Goal: Task Accomplishment & Management: Manage account settings

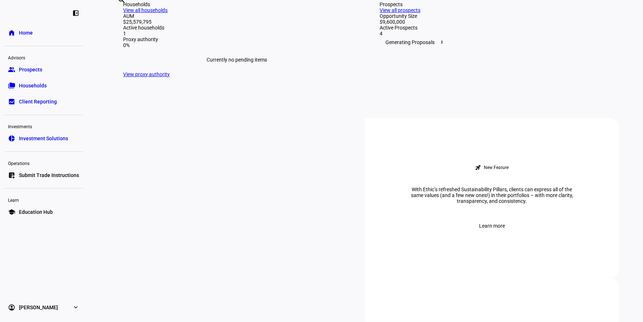
scroll to position [216, 0]
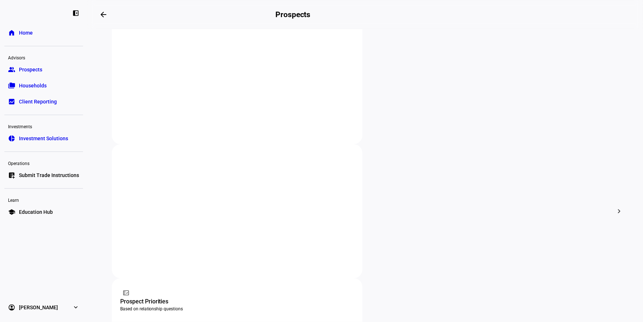
scroll to position [162, 0]
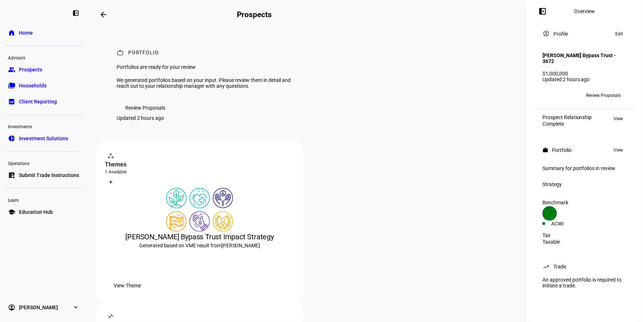
click at [154, 115] on span "Review Proposals" at bounding box center [145, 107] width 40 height 15
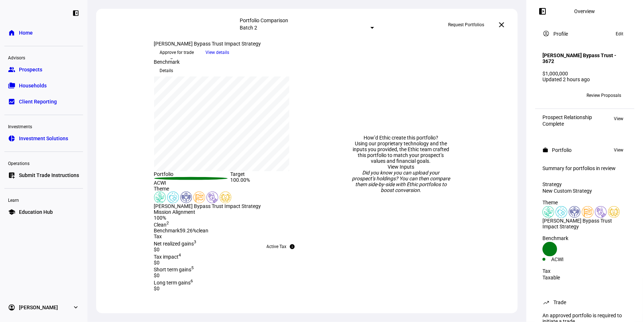
scroll to position [1, 0]
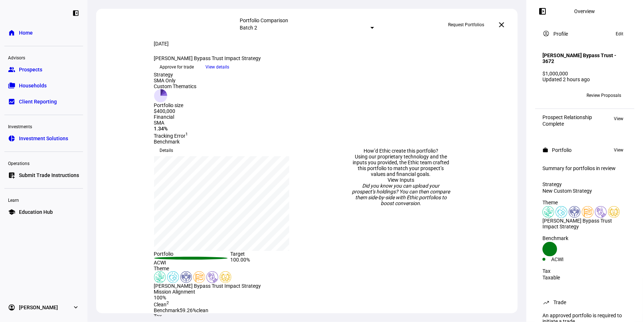
click at [261, 73] on div "[DATE] more_vert [PERSON_NAME] Bypass Trust Impact Strategy keyboard_arrow_down…" at bounding box center [230, 57] width 153 height 32
click at [229, 72] on span "View details" at bounding box center [218, 67] width 24 height 11
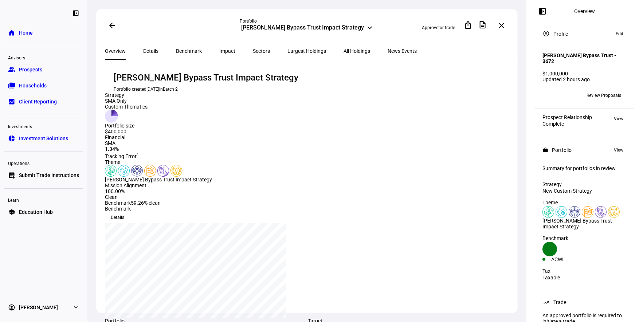
click at [343, 50] on span "All Holdings" at bounding box center [356, 50] width 27 height 5
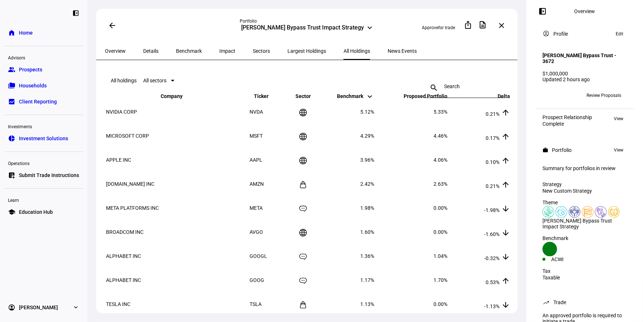
click at [501, 103] on mat-icon "keyboard_arrow_up" at bounding box center [505, 99] width 9 height 9
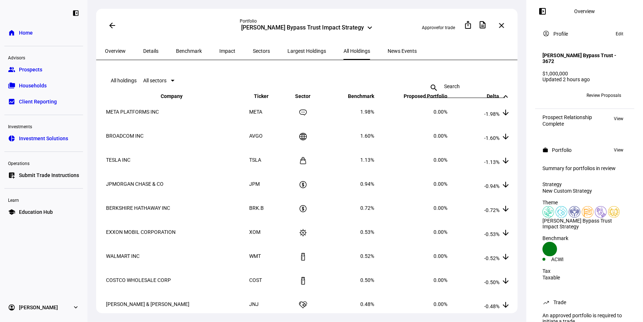
click at [501, 101] on mat-icon "keyboard_arrow_up" at bounding box center [505, 96] width 9 height 9
click at [486, 99] on span "Delta keyboard_arrow_down keyboard_arrow_up" at bounding box center [497, 96] width 23 height 6
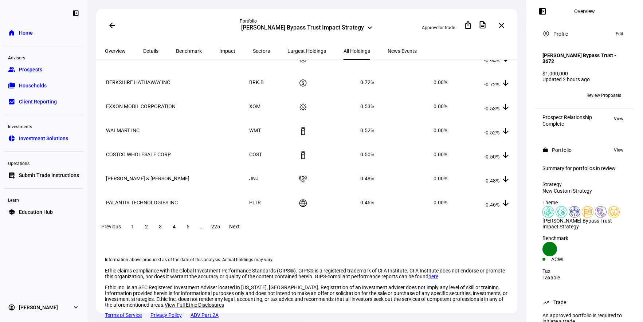
scroll to position [159, 0]
click at [148, 224] on span "2" at bounding box center [146, 227] width 3 height 6
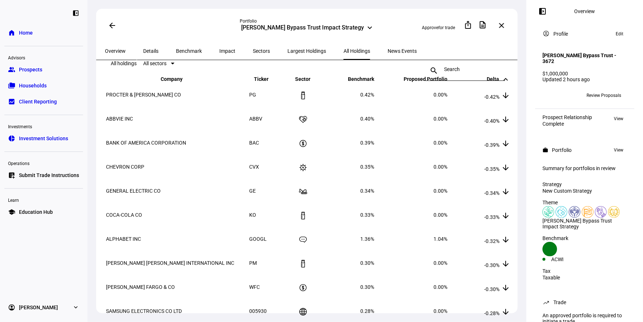
scroll to position [0, 0]
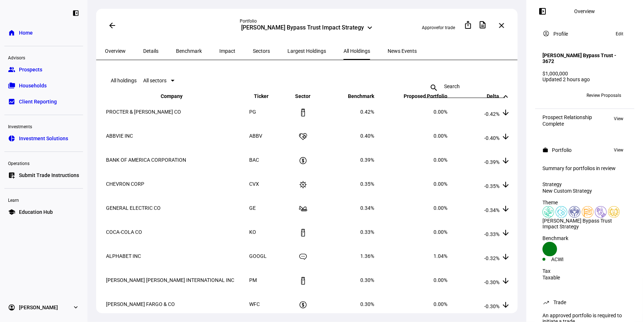
click at [444, 78] on div at bounding box center [465, 88] width 42 height 20
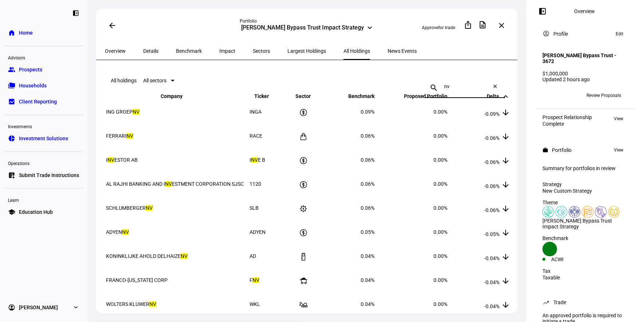
type input "n"
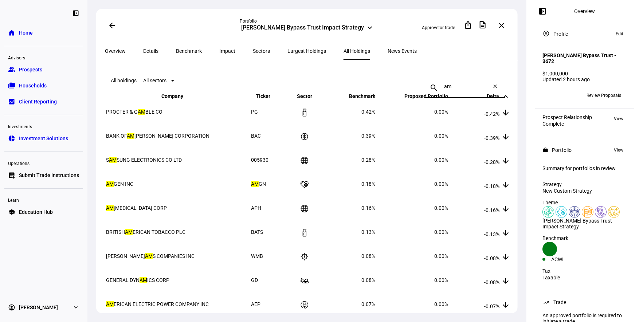
type input "a"
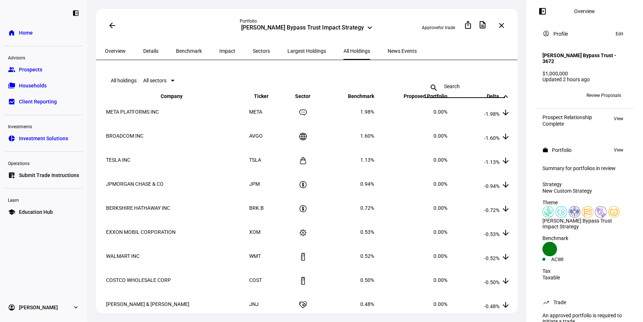
click at [219, 48] on span "Impact" at bounding box center [227, 50] width 16 height 5
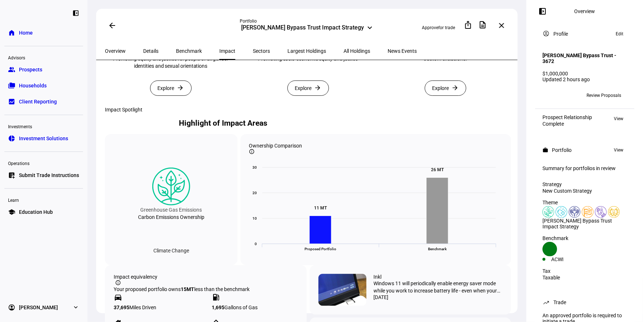
scroll to position [323, 0]
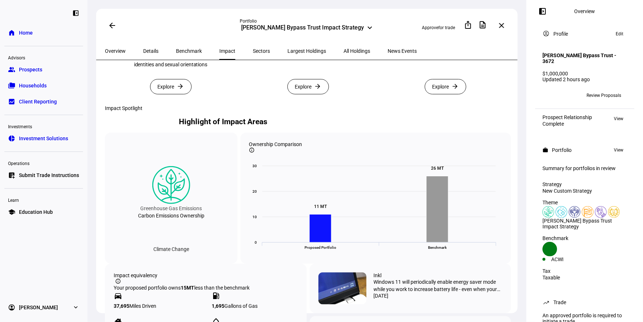
click at [441, 94] on span "Explore" at bounding box center [440, 86] width 17 height 15
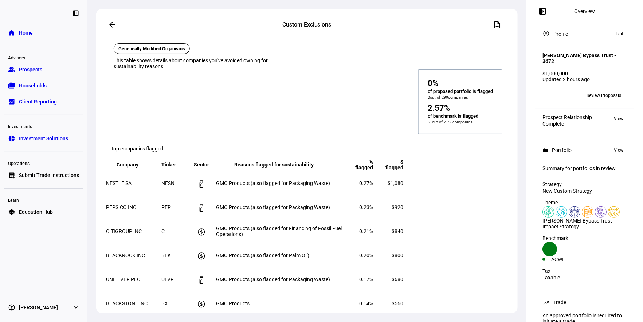
scroll to position [266, 0]
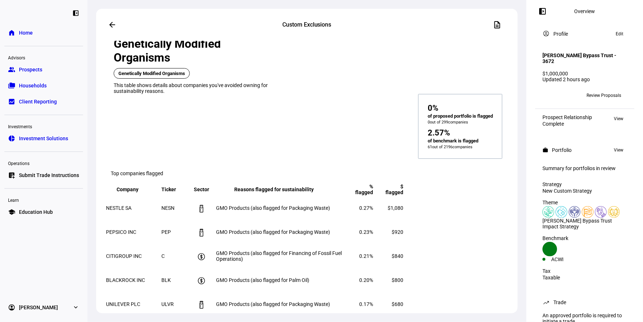
drag, startPoint x: 116, startPoint y: 99, endPoint x: 188, endPoint y: 116, distance: 74.0
click at [180, 113] on mat-card-content "Genetically Modified Organisms Genetically Modified Organisms This table shows …" at bounding box center [308, 86] width 406 height 155
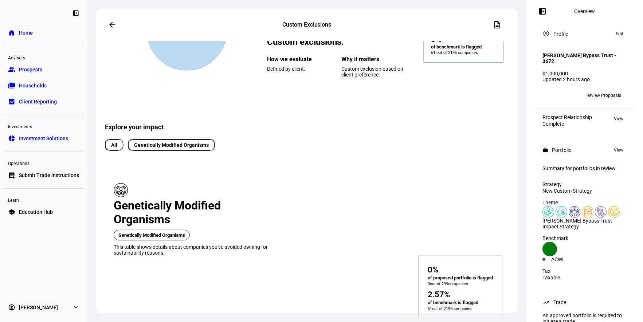
scroll to position [0, 0]
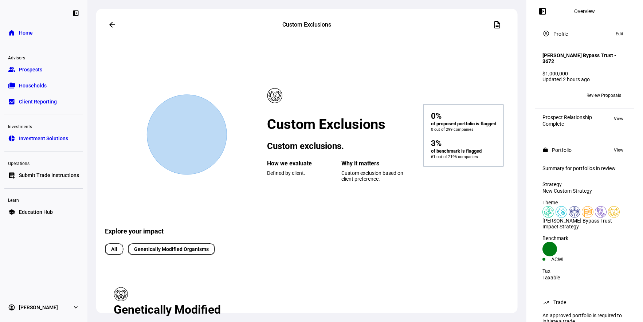
click at [110, 24] on mat-icon "arrow_back" at bounding box center [112, 24] width 9 height 9
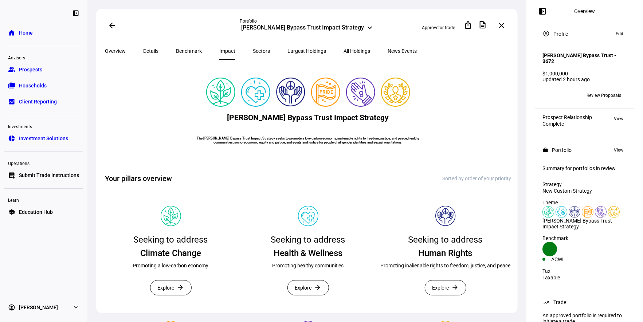
click at [343, 50] on span "All Holdings" at bounding box center [356, 50] width 27 height 5
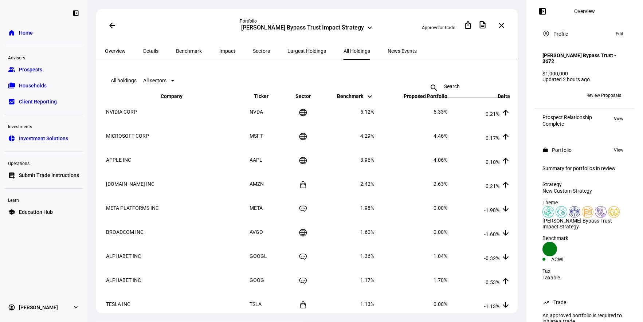
click at [445, 83] on input at bounding box center [465, 86] width 42 height 6
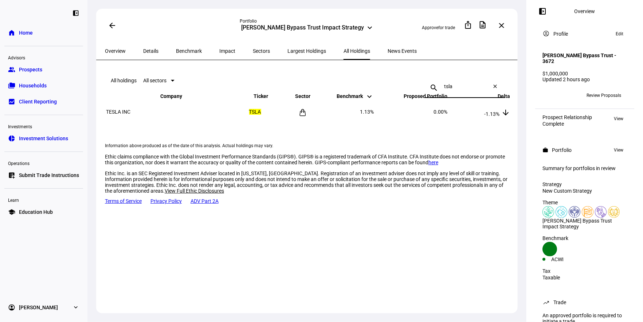
type input "tsla"
click at [493, 83] on mat-icon "close" at bounding box center [495, 87] width 17 height 9
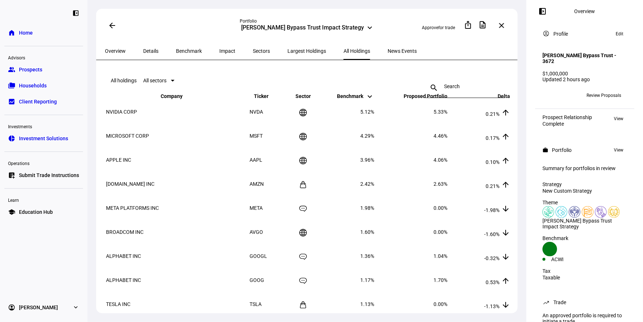
click at [119, 48] on span "Overview" at bounding box center [115, 50] width 21 height 5
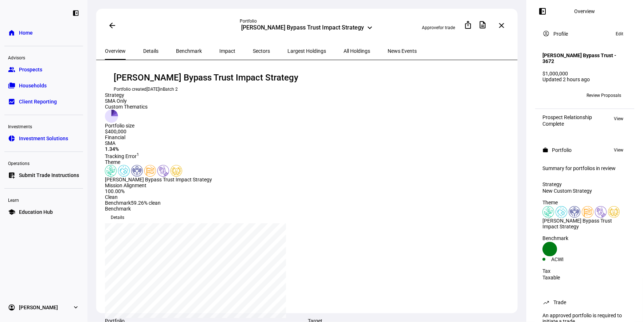
click at [219, 48] on span "Impact" at bounding box center [227, 50] width 16 height 5
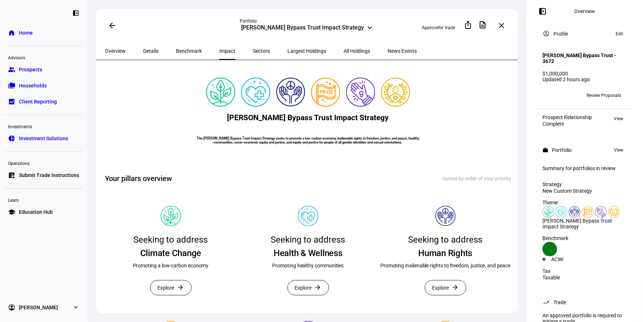
scroll to position [27, 0]
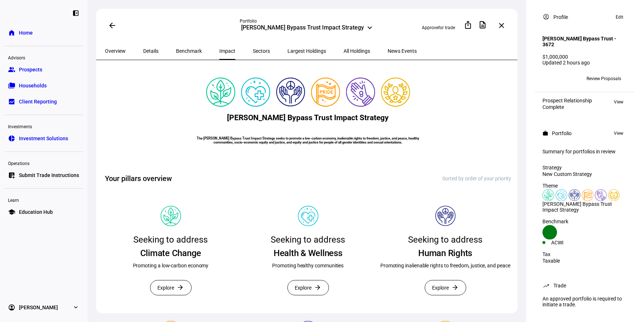
click at [253, 50] on span "Sectors" at bounding box center [261, 50] width 17 height 5
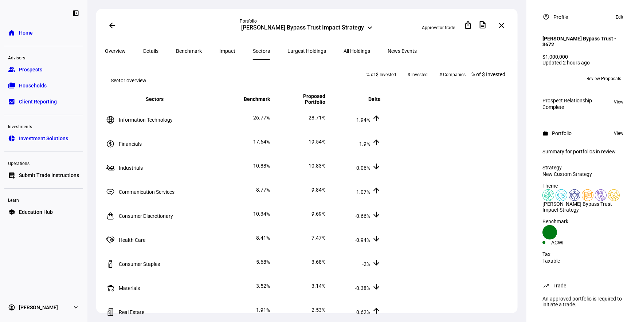
click at [287, 50] on span "Largest Holdings" at bounding box center [306, 50] width 39 height 5
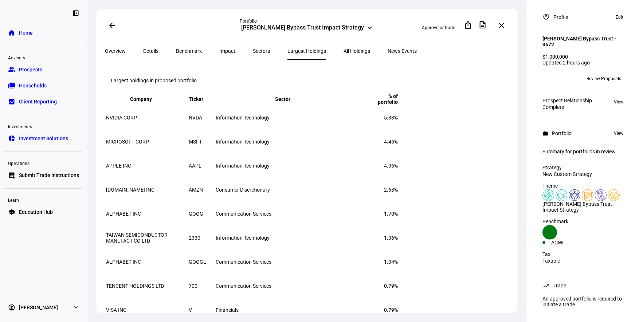
click at [343, 49] on span "All Holdings" at bounding box center [356, 50] width 27 height 5
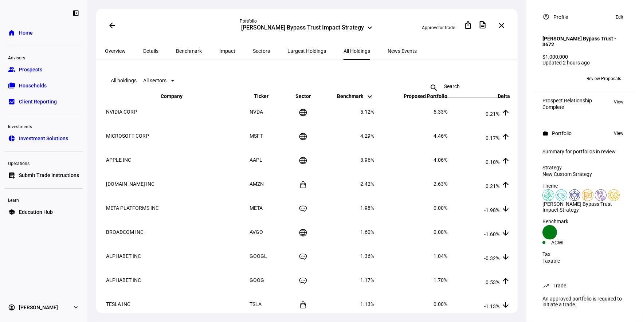
click at [379, 51] on div "News Events" at bounding box center [402, 50] width 47 height 17
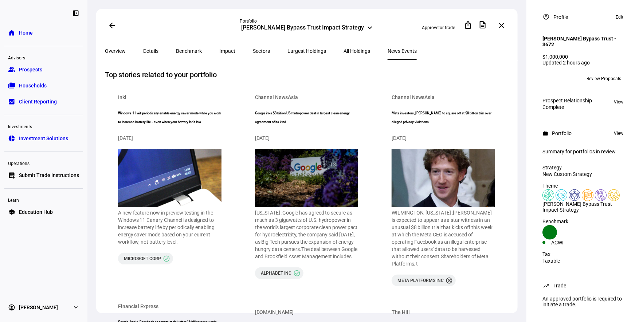
click at [144, 50] on span "Details" at bounding box center [150, 50] width 15 height 5
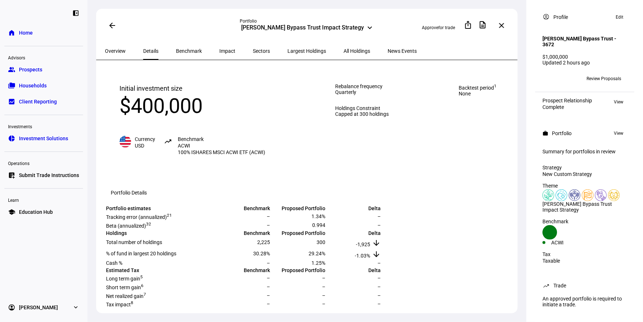
drag, startPoint x: 313, startPoint y: 95, endPoint x: 424, endPoint y: 134, distance: 117.3
click at [424, 134] on div "Initial investment size $400,000 Currency USD trending_up Benchmark ACWI 100% I…" at bounding box center [308, 119] width 406 height 101
click at [176, 48] on span "Benchmark" at bounding box center [189, 50] width 26 height 5
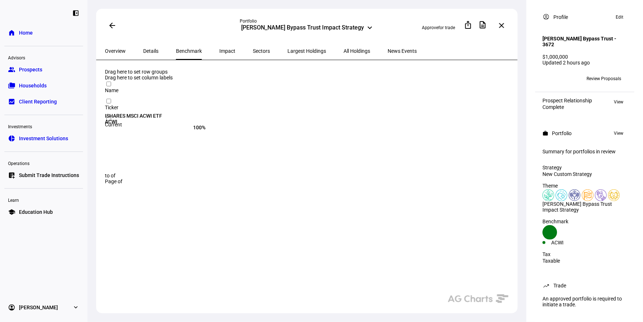
click at [210, 49] on div "Impact" at bounding box center [226, 50] width 33 height 17
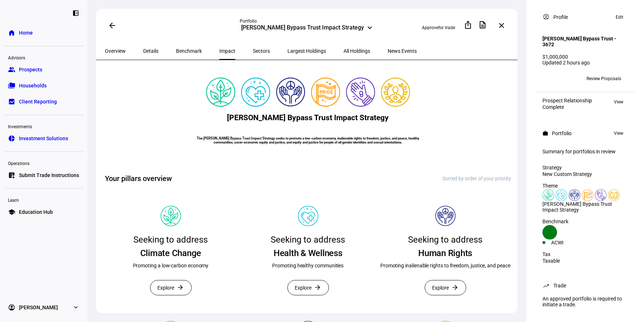
drag, startPoint x: 169, startPoint y: 50, endPoint x: 151, endPoint y: 50, distance: 17.1
click at [176, 50] on span "Benchmark" at bounding box center [189, 50] width 26 height 5
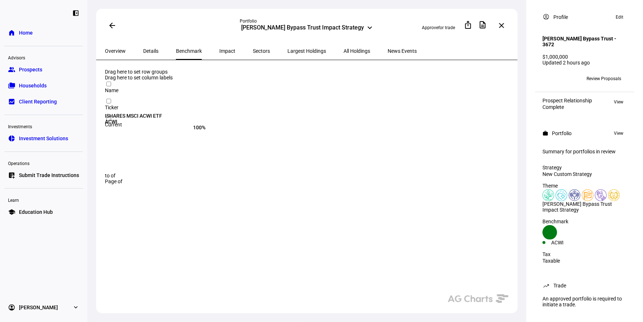
click at [108, 52] on span "Overview" at bounding box center [115, 50] width 21 height 5
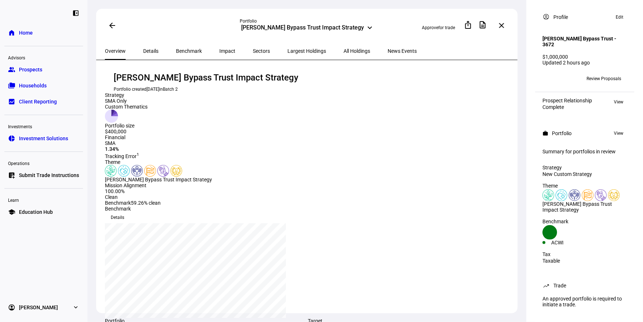
click at [616, 13] on span "Edit" at bounding box center [619, 17] width 8 height 9
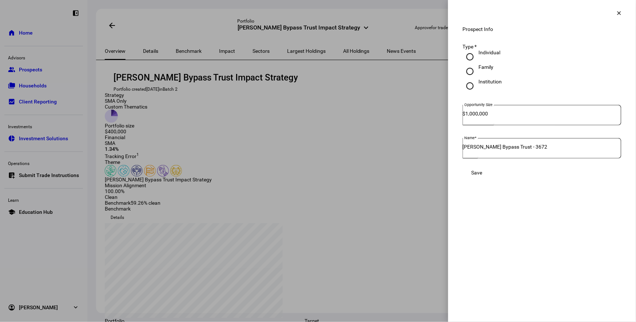
click at [621, 11] on button "clear" at bounding box center [619, 13] width 15 height 15
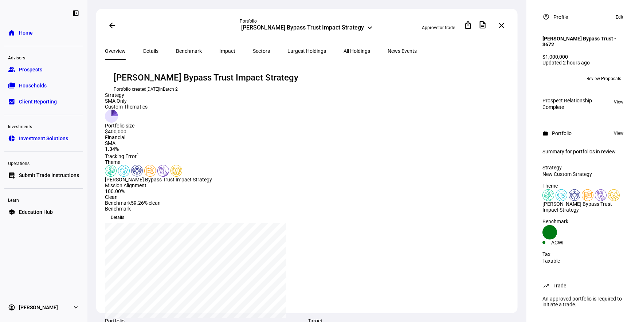
click at [613, 129] on span "View" at bounding box center [617, 133] width 9 height 9
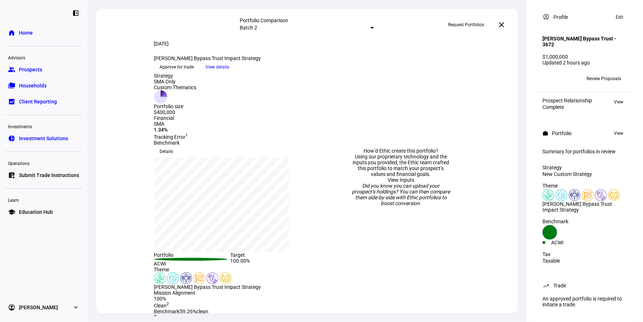
click at [503, 24] on mat-icon "close" at bounding box center [501, 24] width 9 height 9
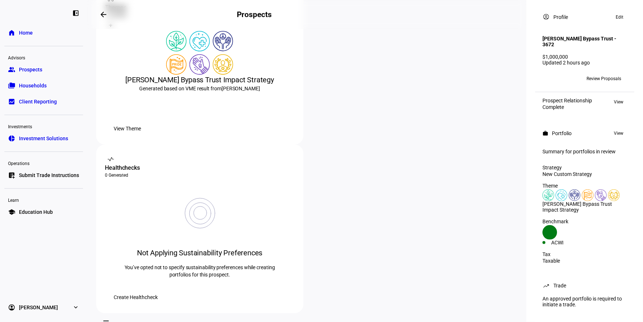
scroll to position [162, 0]
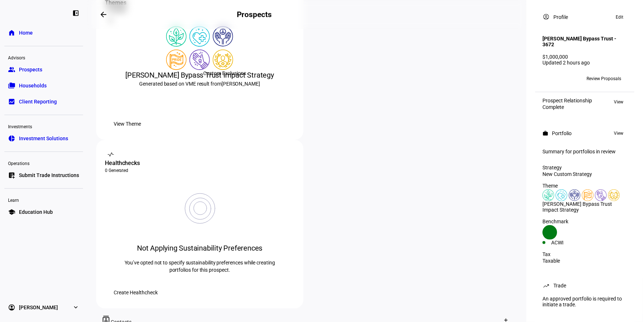
click at [216, 70] on img at bounding box center [223, 60] width 20 height 20
click at [141, 131] on span "View Theme" at bounding box center [127, 123] width 27 height 15
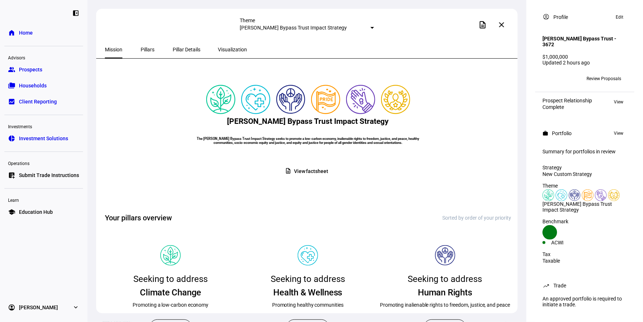
drag, startPoint x: 503, startPoint y: 21, endPoint x: 355, endPoint y: 32, distance: 149.3
click at [503, 22] on button "close" at bounding box center [501, 24] width 15 height 15
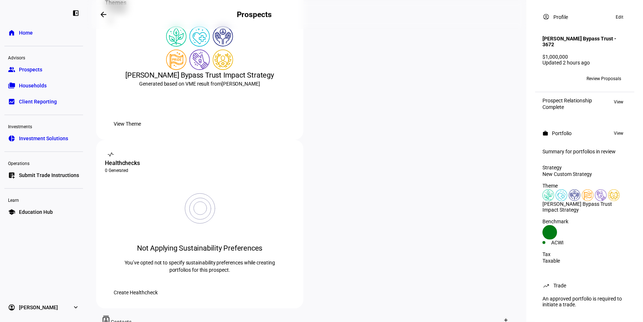
click at [107, 17] on mat-icon "arrow_backwards" at bounding box center [103, 14] width 9 height 9
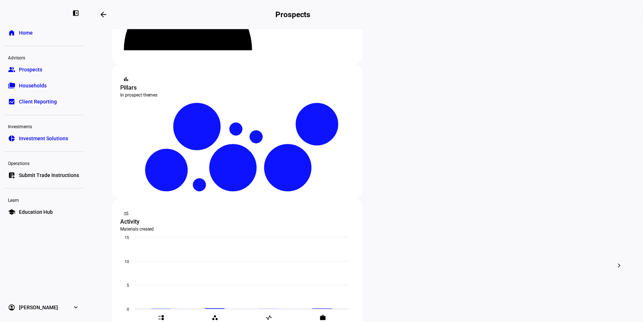
scroll to position [216, 0]
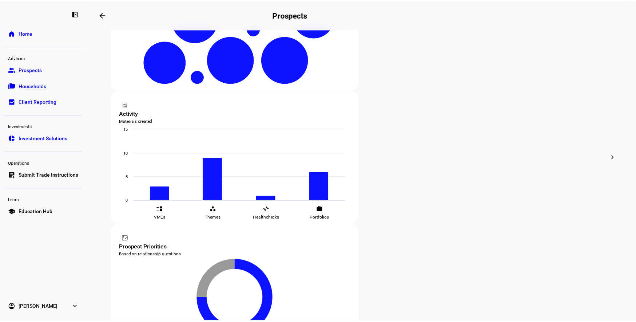
scroll to position [193, 0]
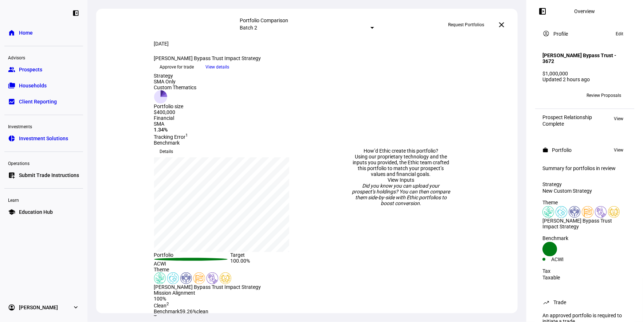
click at [229, 72] on span "View details" at bounding box center [218, 67] width 24 height 11
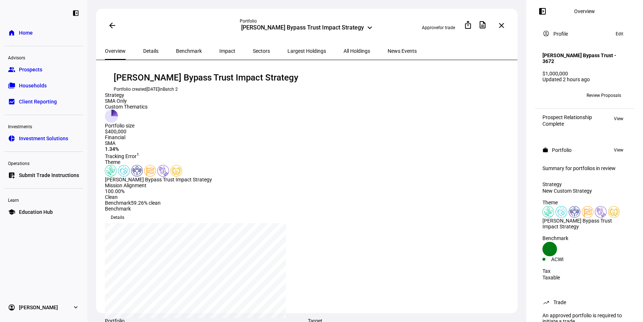
click at [343, 49] on span "All Holdings" at bounding box center [356, 50] width 27 height 5
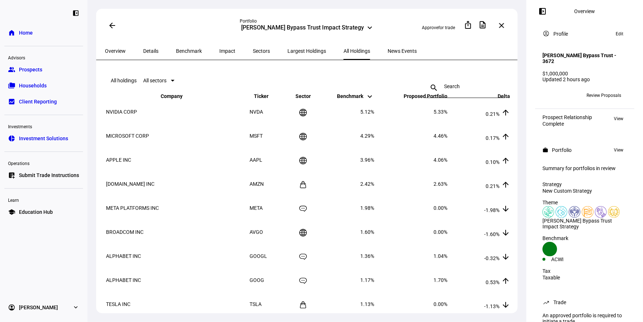
click at [449, 71] on div "search close" at bounding box center [465, 80] width 80 height 23
click at [451, 83] on input at bounding box center [465, 86] width 42 height 6
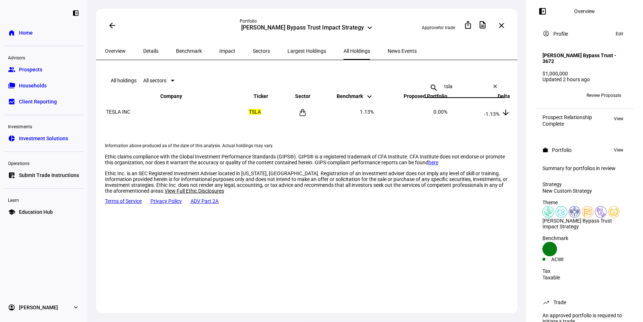
drag, startPoint x: 451, startPoint y: 83, endPoint x: 411, endPoint y: 82, distance: 40.8
click at [411, 82] on mat-toolbar "All holdings All sectors search tsla close" at bounding box center [308, 80] width 406 height 23
type input "d"
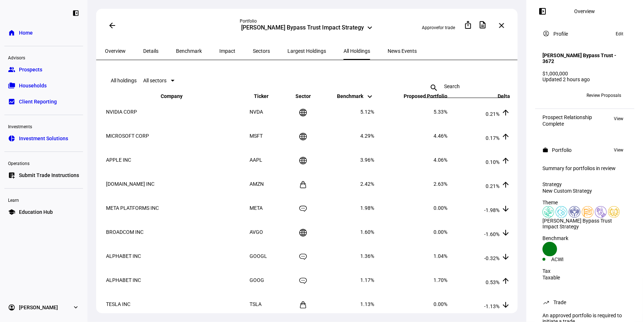
click at [66, 173] on span "Submit Trade Instructions" at bounding box center [49, 174] width 60 height 7
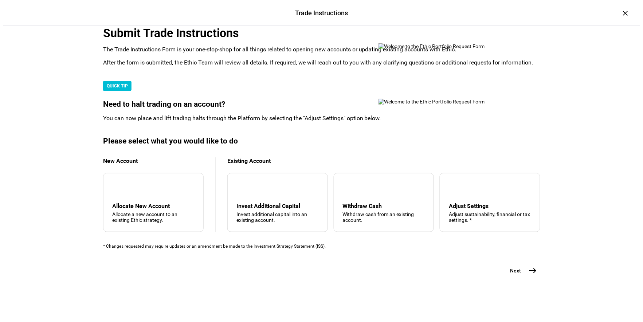
scroll to position [187, 0]
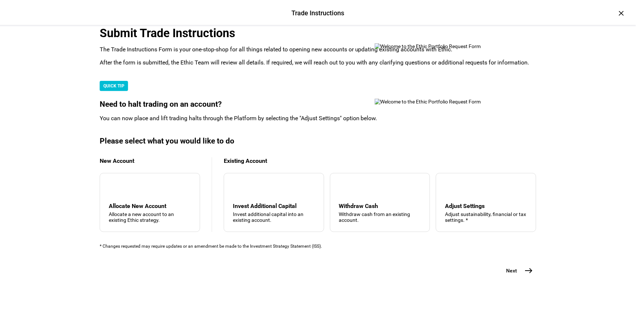
click at [525, 275] on mat-icon "east" at bounding box center [529, 270] width 9 height 9
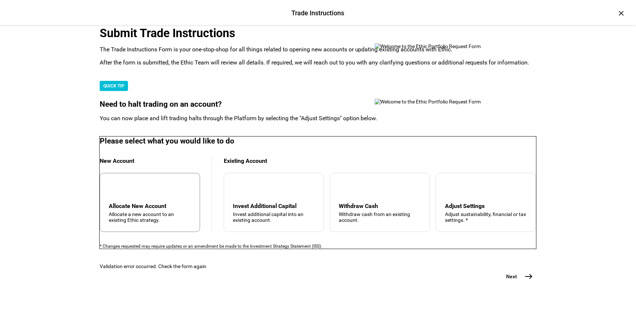
click at [159, 173] on div "add Allocate New Account Allocate a new account to an existing Ethic strategy." at bounding box center [150, 202] width 100 height 59
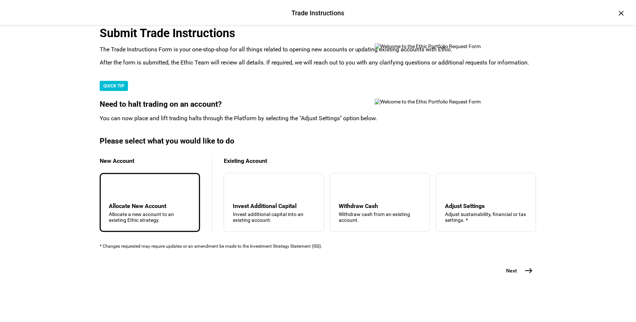
click at [525, 275] on mat-icon "east" at bounding box center [529, 270] width 9 height 9
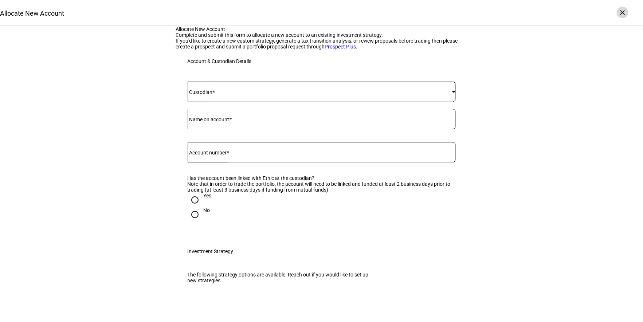
click at [624, 11] on div "×" at bounding box center [622, 13] width 12 height 12
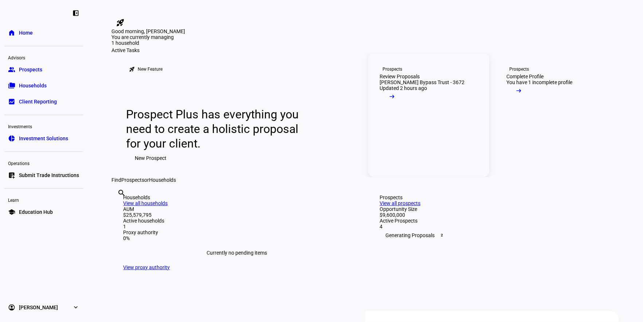
click at [420, 79] on div "Review Proposals" at bounding box center [400, 77] width 40 height 6
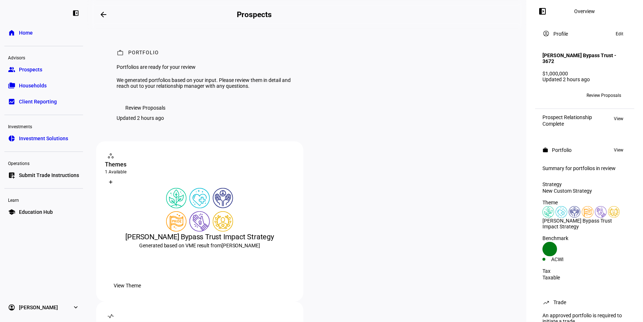
click at [135, 115] on span "Review Proposals" at bounding box center [145, 107] width 40 height 15
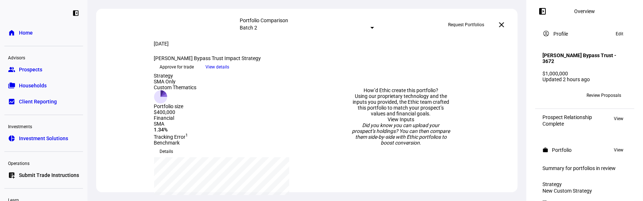
click at [194, 73] on span "Approve for trade" at bounding box center [177, 67] width 34 height 12
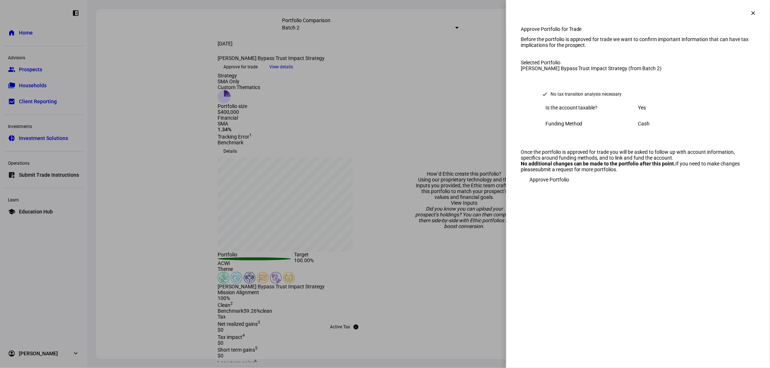
drag, startPoint x: 673, startPoint y: 229, endPoint x: 690, endPoint y: 244, distance: 22.7
click at [642, 187] on div "Once the portfolio is approved for trade you will be asked to follow up with ac…" at bounding box center [638, 168] width 235 height 38
drag, startPoint x: 525, startPoint y: 39, endPoint x: 660, endPoint y: 85, distance: 142.9
click at [642, 85] on div "Approve Portfolio for Trade Before the portfolio is approved for trade we want …" at bounding box center [638, 106] width 235 height 161
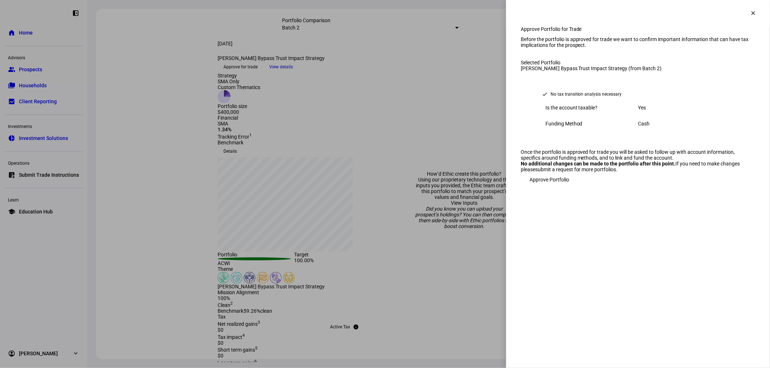
click at [642, 89] on div "Before the portfolio is approved for trade we want to confirm important informa…" at bounding box center [638, 111] width 235 height 151
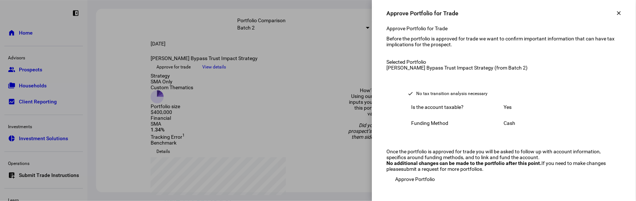
scroll to position [79, 0]
click at [574, 177] on div "Approve Portfolio" at bounding box center [504, 179] width 235 height 15
